Goal: Navigation & Orientation: Find specific page/section

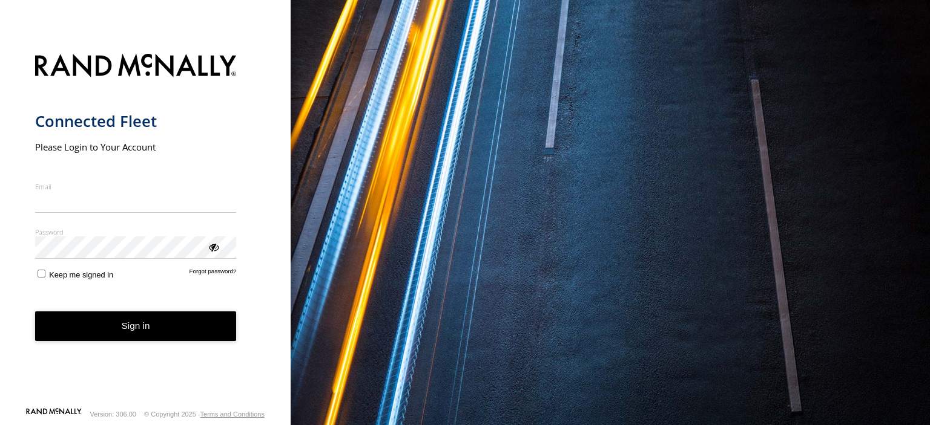
type input "**********"
click at [116, 340] on button "Sign in" at bounding box center [136, 327] width 202 height 30
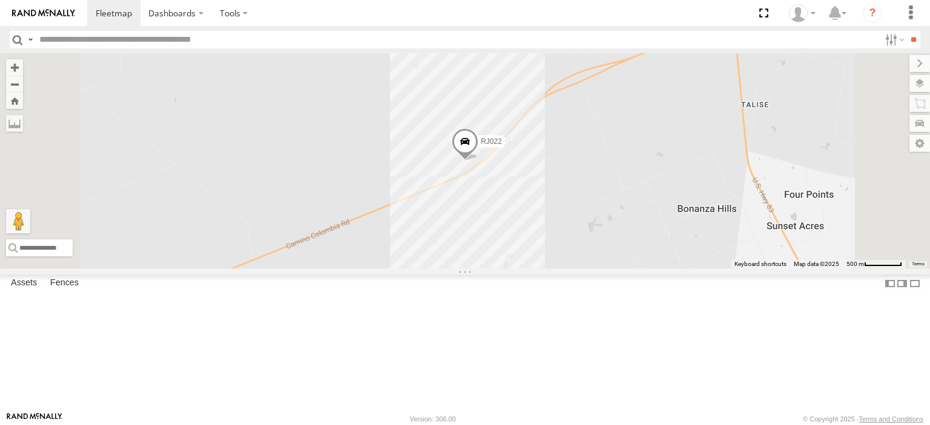
click at [0, 0] on div "VORTEX FREIGHT" at bounding box center [0, 0] width 0 height 0
